Goal: Task Accomplishment & Management: Use online tool/utility

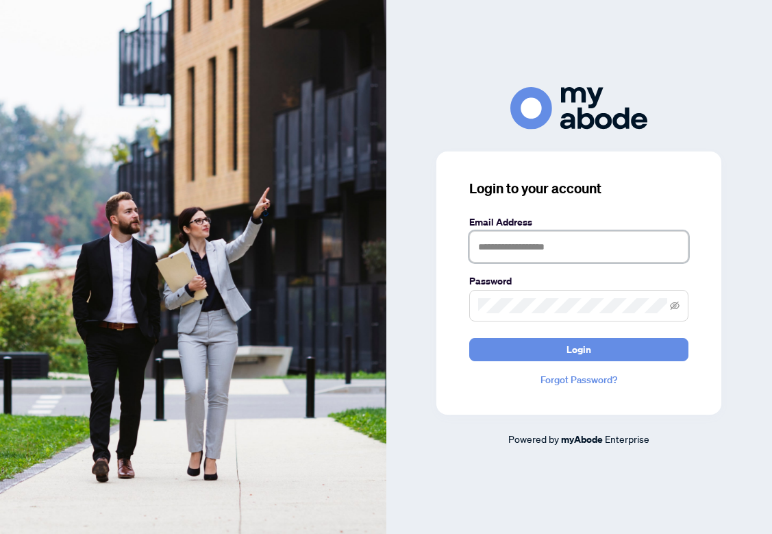
type input "**********"
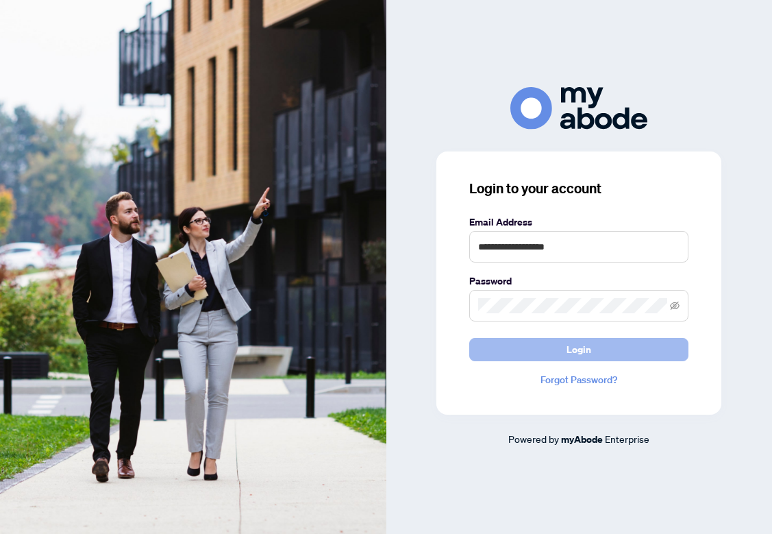
click at [520, 356] on button "Login" at bounding box center [579, 349] width 219 height 23
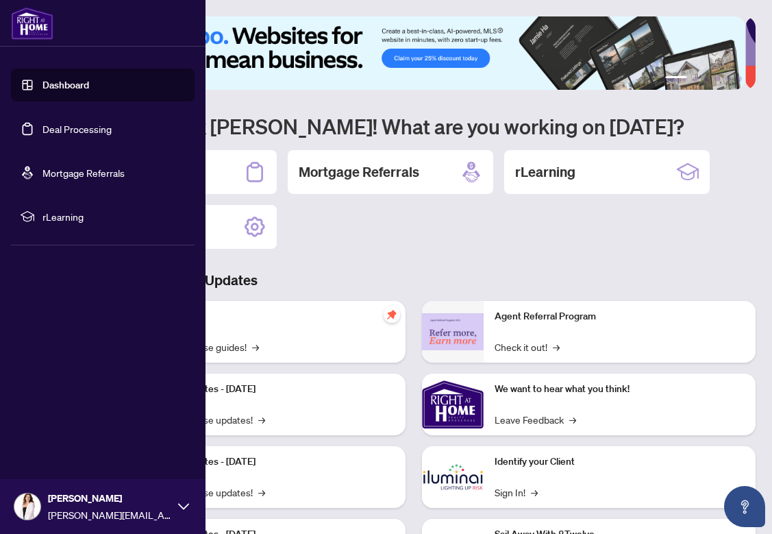
click at [55, 128] on link "Deal Processing" at bounding box center [76, 129] width 69 height 12
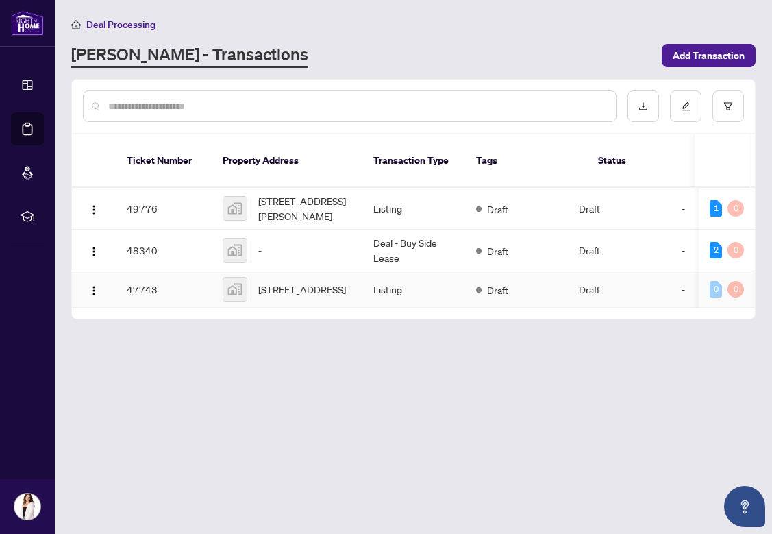
click at [306, 282] on span "36 Avalon Rd, Sudbury, Greater Sudbury, ON, Canada" at bounding box center [302, 289] width 88 height 15
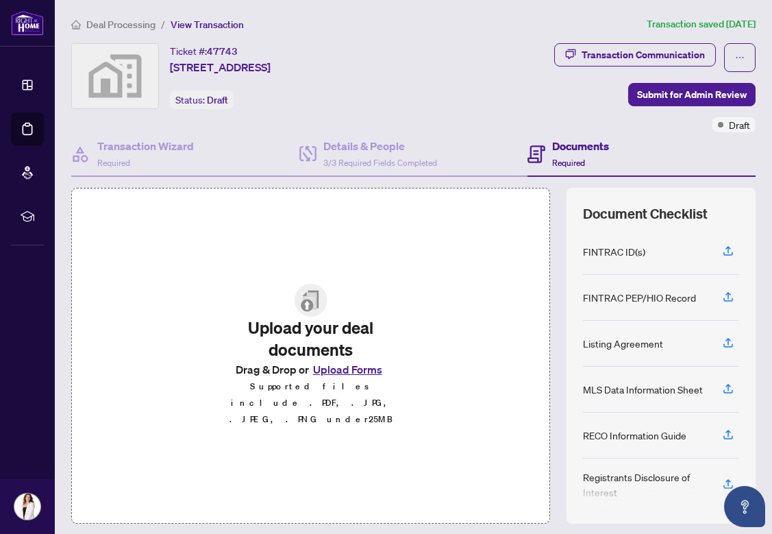
click at [319, 377] on button "Upload Forms" at bounding box center [347, 370] width 77 height 18
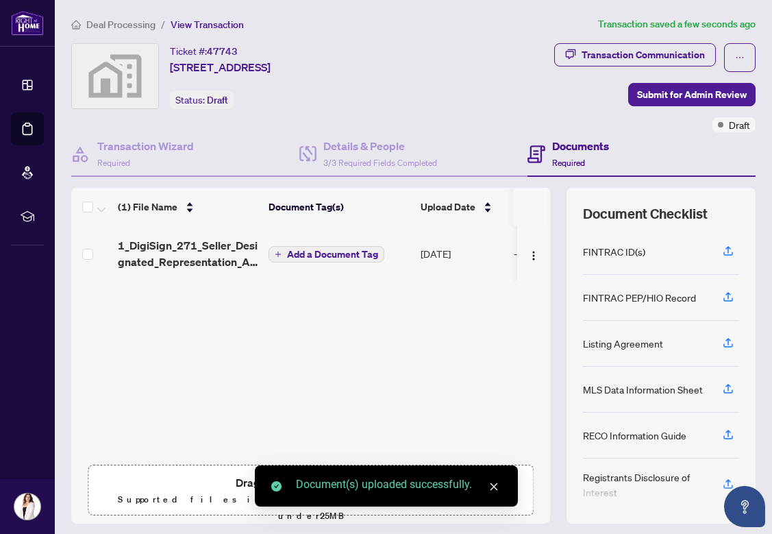
click at [341, 376] on div "1_DigiSign_271_Seller_Designated_Representation_Agreement_Authority_to_Offer_fo…" at bounding box center [310, 342] width 479 height 232
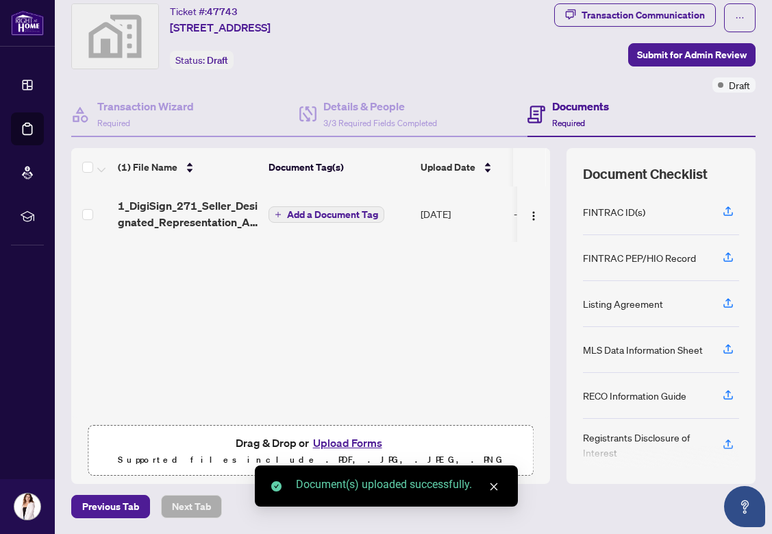
click at [321, 447] on button "Upload Forms" at bounding box center [347, 443] width 77 height 18
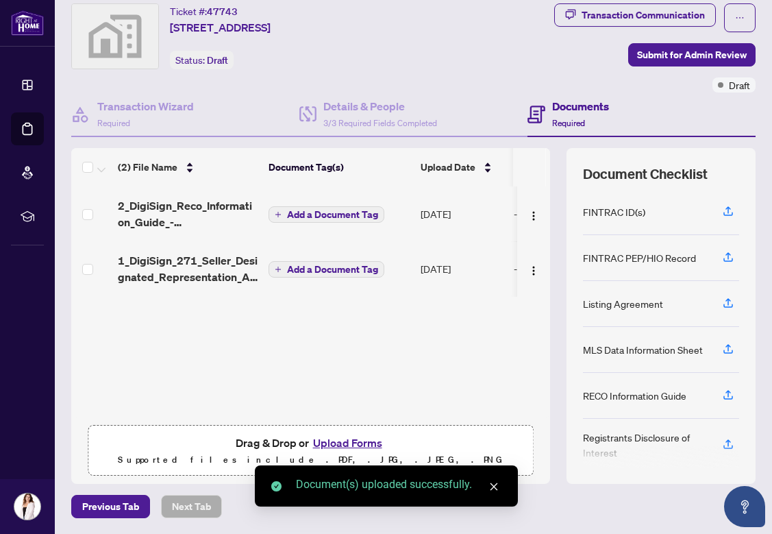
click at [322, 443] on button "Upload Forms" at bounding box center [347, 443] width 77 height 18
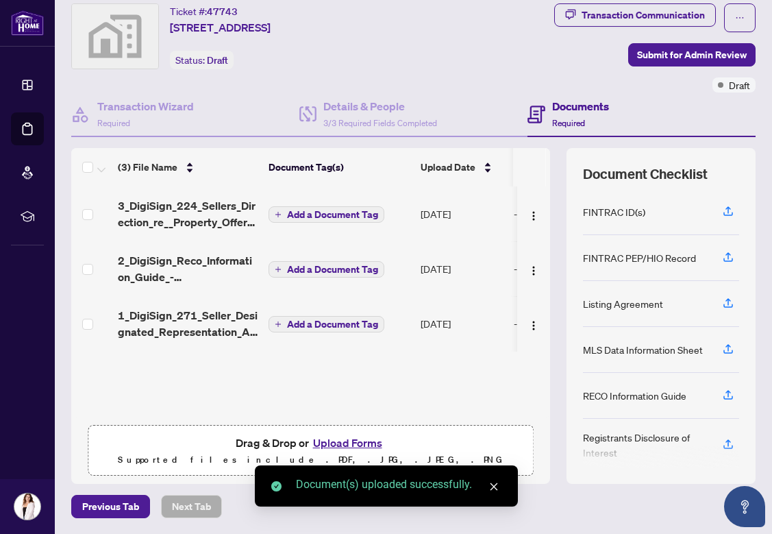
click at [336, 443] on button "Upload Forms" at bounding box center [347, 443] width 77 height 18
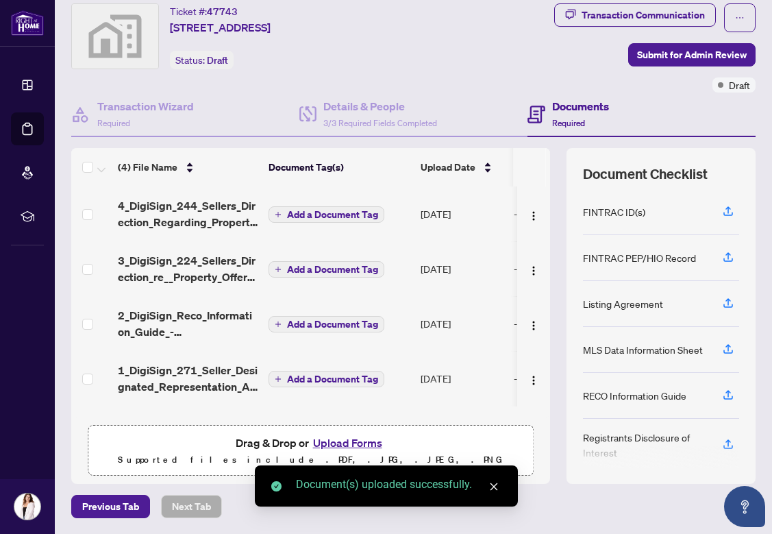
click at [343, 446] on button "Upload Forms" at bounding box center [347, 443] width 77 height 18
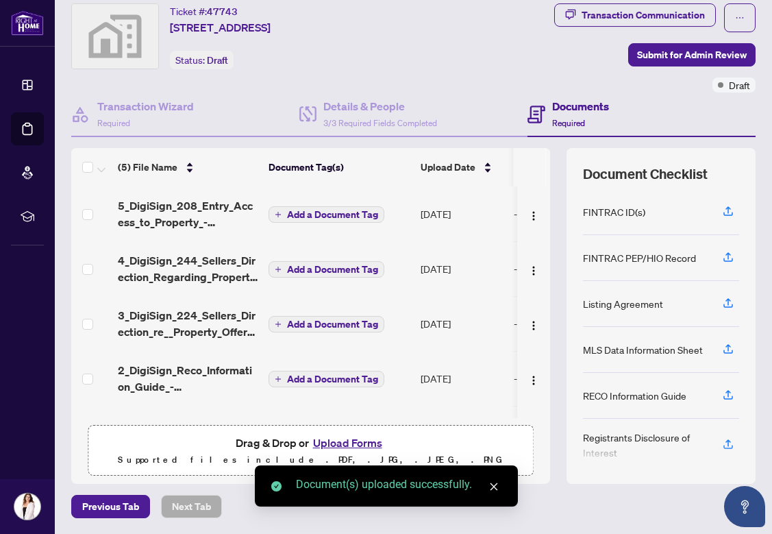
click at [334, 446] on button "Upload Forms" at bounding box center [347, 443] width 77 height 18
click at [324, 441] on button "Upload Forms" at bounding box center [347, 443] width 77 height 18
click at [339, 441] on button "Upload Forms" at bounding box center [347, 443] width 77 height 18
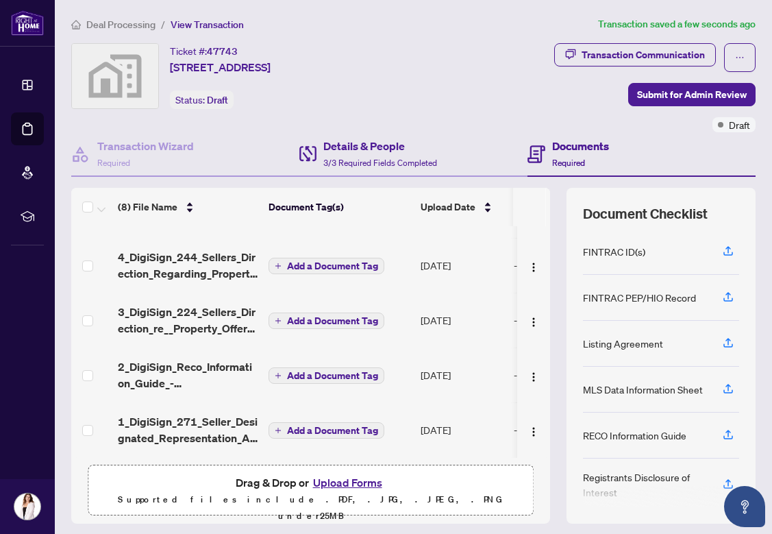
click at [356, 136] on div "Details & People 3/3 Required Fields Completed" at bounding box center [414, 154] width 228 height 45
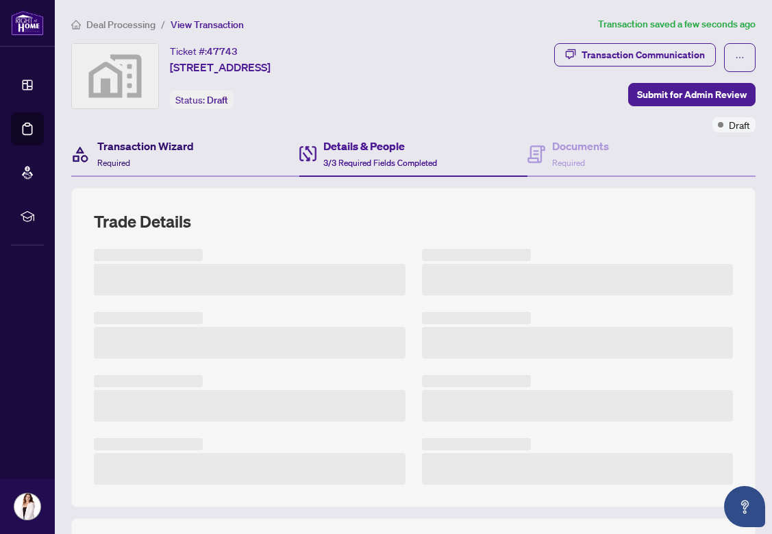
click at [106, 158] on span "Required" at bounding box center [113, 163] width 33 height 10
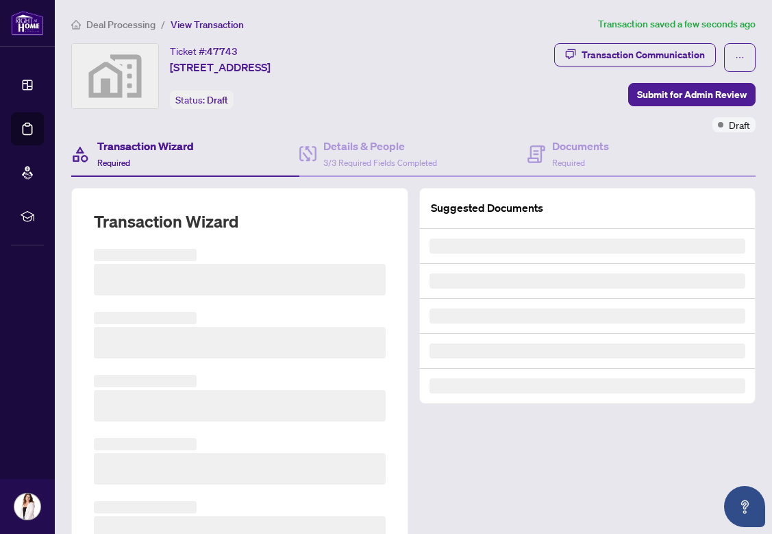
click at [101, 23] on span "Deal Processing" at bounding box center [120, 25] width 69 height 12
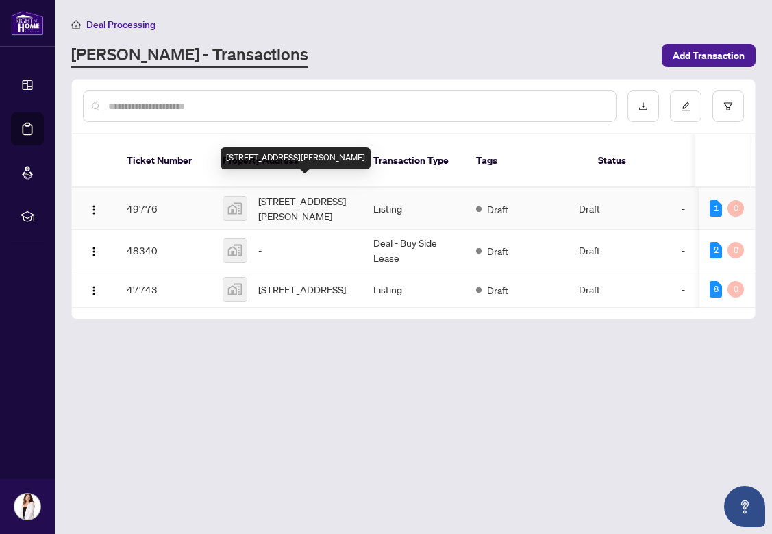
click at [310, 205] on span "2 Fountainbridge Drive, Bolton, ON, Canada" at bounding box center [304, 208] width 93 height 30
